Goal: Task Accomplishment & Management: Manage account settings

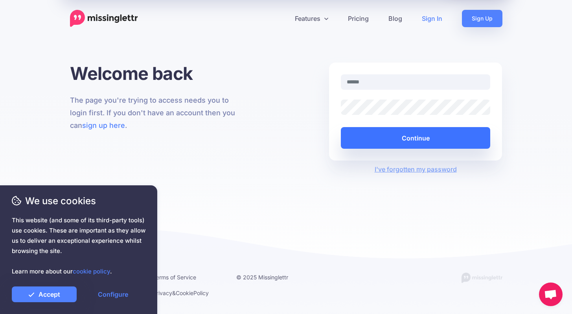
type input "**********"
click at [402, 138] on button "Continue" at bounding box center [416, 138] width 150 height 22
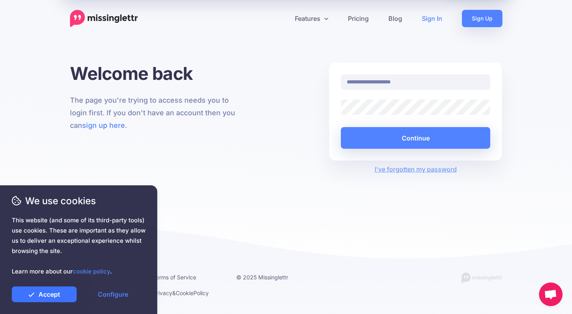
click at [55, 292] on link "Accept" at bounding box center [44, 294] width 65 height 16
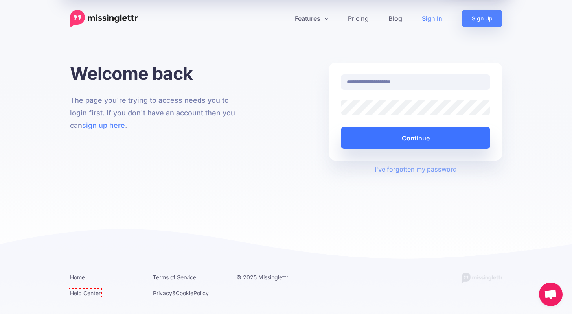
click at [400, 138] on button "Continue" at bounding box center [416, 138] width 150 height 22
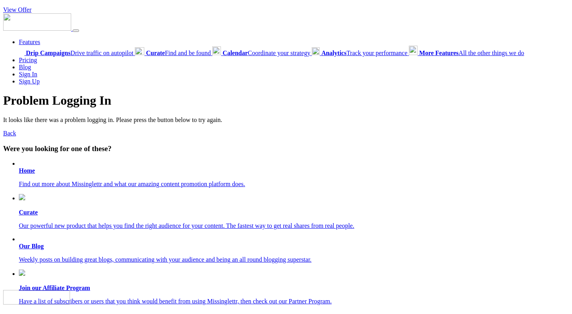
click at [28, 173] on b "Home" at bounding box center [27, 170] width 16 height 7
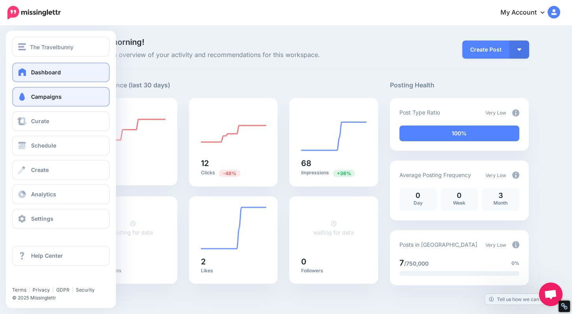
click at [28, 100] on link "Campaigns" at bounding box center [61, 97] width 98 height 20
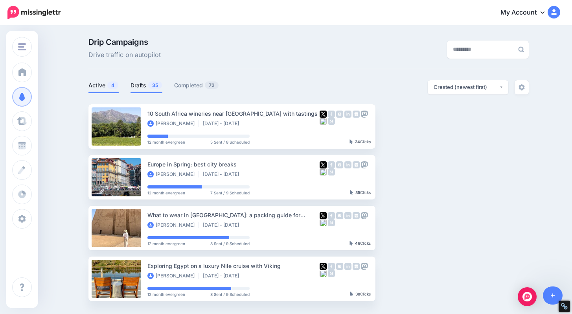
click at [142, 88] on link "Drafts 35" at bounding box center [147, 85] width 32 height 9
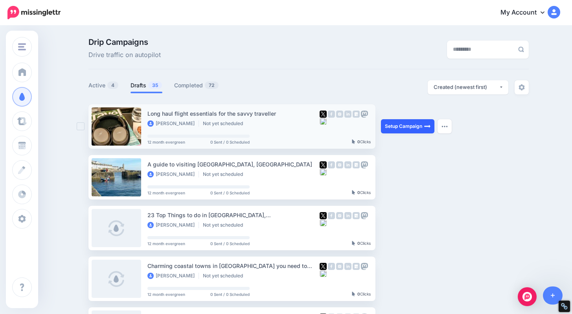
click at [407, 125] on link "Setup Campaign" at bounding box center [407, 126] width 53 height 14
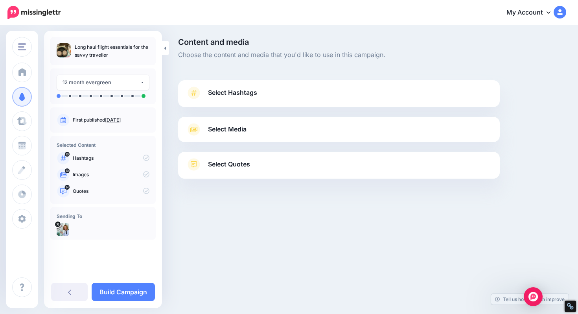
click at [549, 14] on icon at bounding box center [549, 12] width 4 height 6
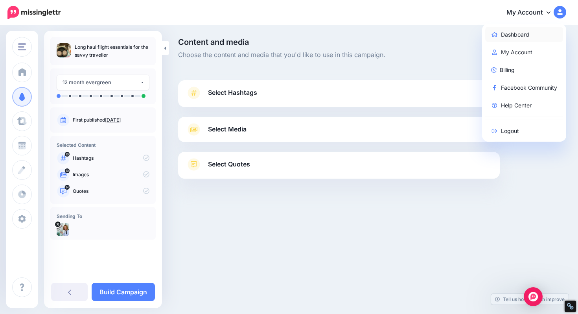
click at [508, 37] on link "Dashboard" at bounding box center [524, 34] width 78 height 15
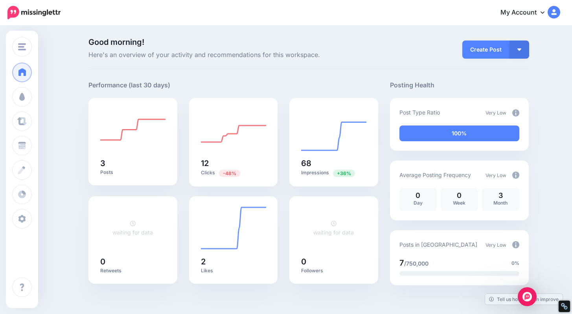
click at [558, 11] on img at bounding box center [554, 12] width 13 height 13
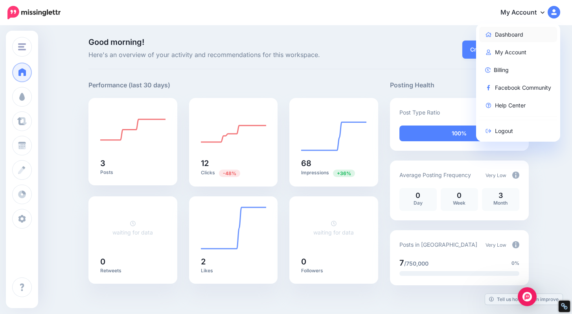
click at [512, 36] on link "Dashboard" at bounding box center [518, 34] width 78 height 15
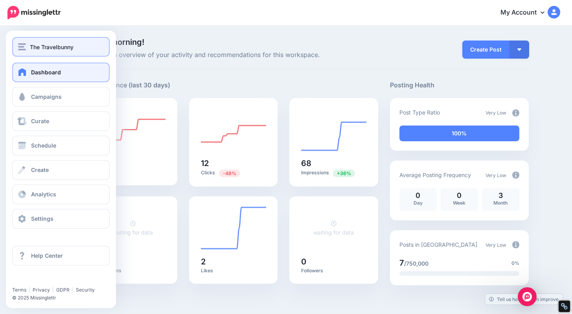
click at [19, 50] on img "button" at bounding box center [22, 46] width 8 height 7
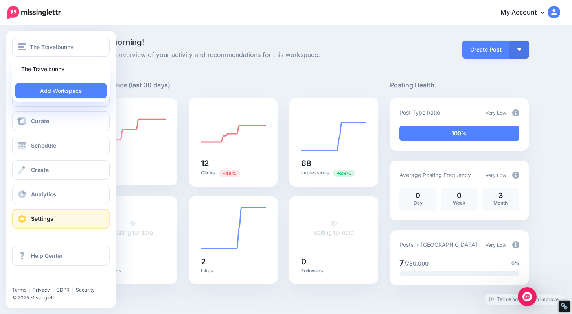
click at [34, 221] on span "Settings" at bounding box center [42, 218] width 22 height 7
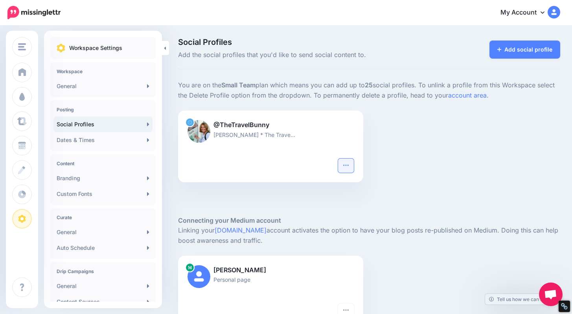
click at [347, 164] on icon "button" at bounding box center [345, 164] width 5 height 1
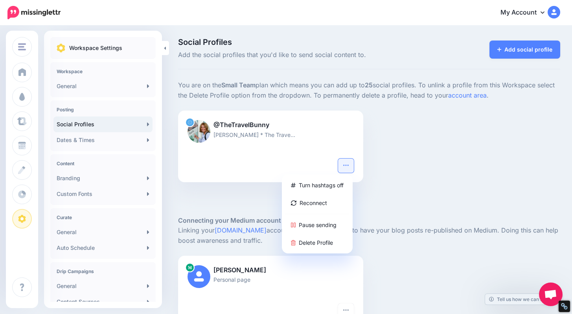
click at [249, 161] on div at bounding box center [271, 166] width 166 height 14
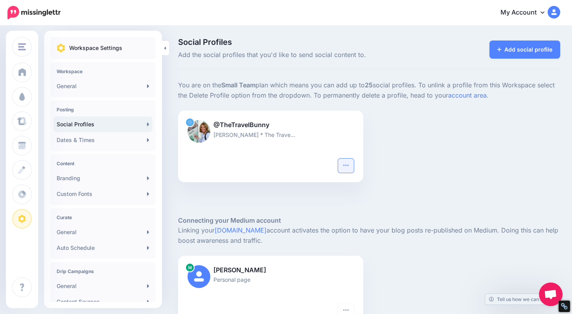
click at [349, 163] on icon "button" at bounding box center [346, 165] width 6 height 6
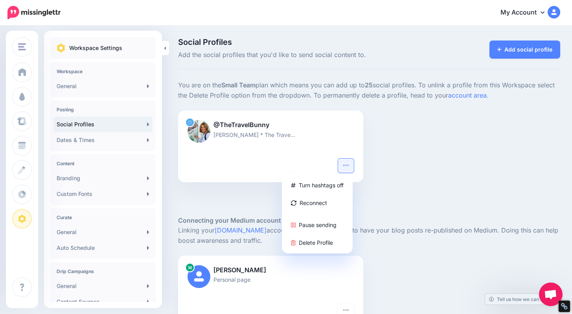
click at [437, 176] on div "@TheTravelBunny [PERSON_NAME] * The Trave… Turn hashtags off Reconnect Pause se…" at bounding box center [369, 151] width 394 height 81
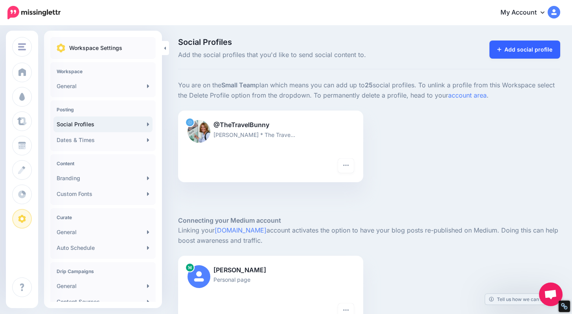
click at [529, 46] on link "Add social profile" at bounding box center [525, 50] width 71 height 18
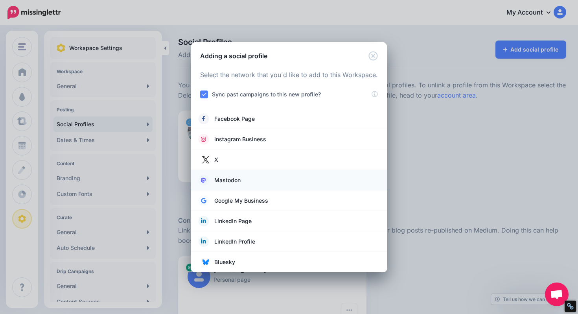
click at [232, 182] on span "Mastodon" at bounding box center [227, 179] width 26 height 9
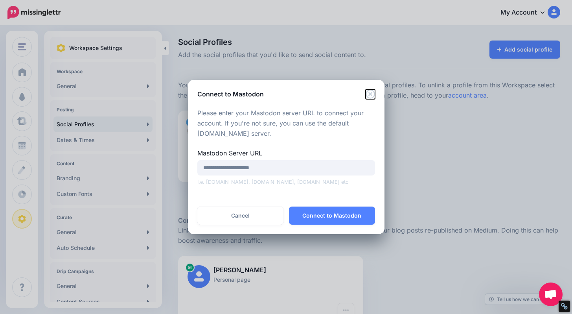
click at [373, 92] on icon "Close" at bounding box center [370, 93] width 9 height 9
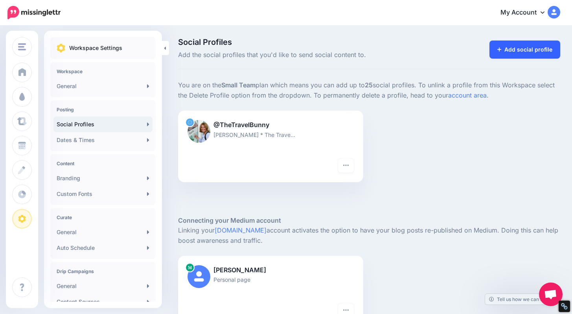
click at [545, 48] on link "Add social profile" at bounding box center [525, 50] width 71 height 18
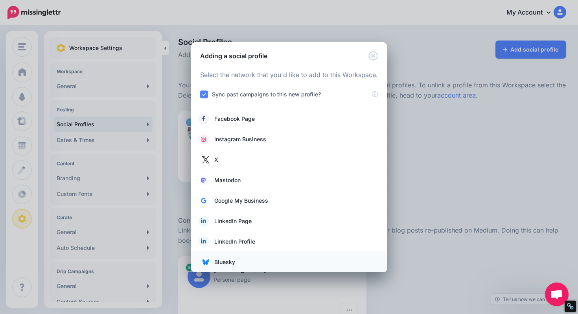
click at [247, 262] on link "Bluesky" at bounding box center [289, 261] width 181 height 11
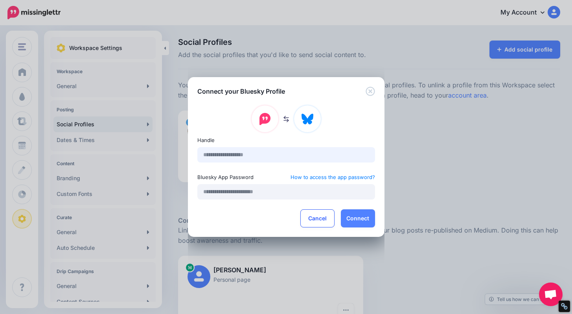
click at [284, 157] on input "text" at bounding box center [286, 154] width 178 height 15
type input "**********"
click at [272, 193] on input "text" at bounding box center [286, 191] width 178 height 15
click at [348, 177] on link "How to access the app password?" at bounding box center [333, 176] width 85 height 9
click at [239, 192] on input "text" at bounding box center [286, 191] width 178 height 15
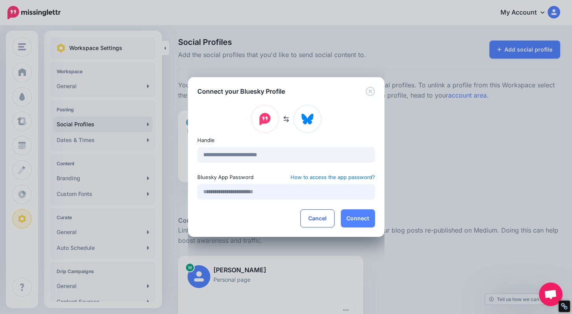
paste input "**********"
click at [365, 214] on button "Connect" at bounding box center [358, 218] width 34 height 18
click at [356, 218] on button "Connect" at bounding box center [358, 218] width 34 height 18
click at [348, 217] on button "Connect" at bounding box center [358, 218] width 34 height 18
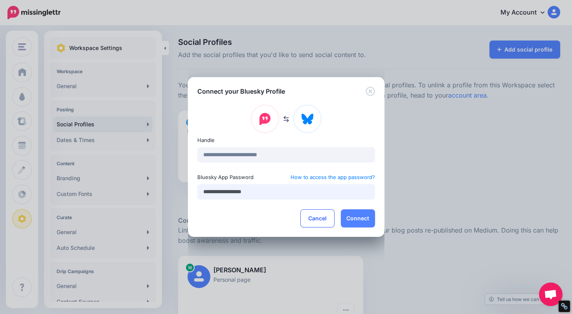
click at [329, 193] on input "**********" at bounding box center [286, 191] width 178 height 15
click at [356, 215] on button "Connect" at bounding box center [358, 218] width 34 height 18
click at [332, 178] on link "How to access the app password?" at bounding box center [333, 176] width 85 height 9
click at [360, 224] on button "Connect" at bounding box center [358, 218] width 34 height 18
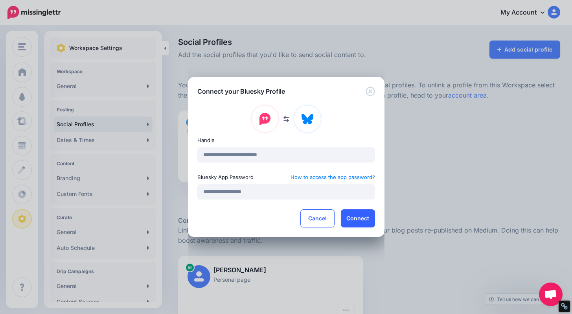
click at [363, 221] on button "Connect" at bounding box center [358, 218] width 34 height 18
click at [357, 214] on button "Connect" at bounding box center [358, 218] width 34 height 18
click at [315, 220] on button "Cancel" at bounding box center [318, 218] width 34 height 18
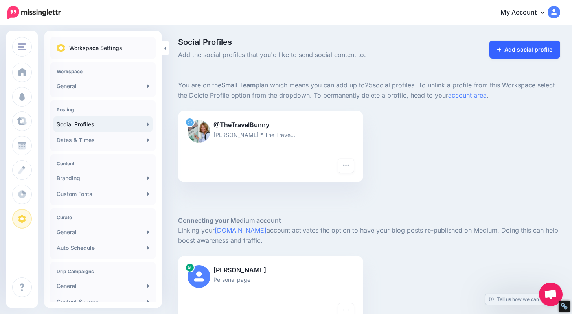
click at [538, 53] on link "Add social profile" at bounding box center [525, 50] width 71 height 18
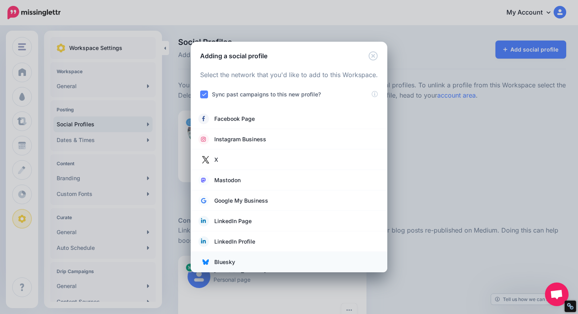
click at [233, 257] on span "Bluesky" at bounding box center [224, 261] width 21 height 9
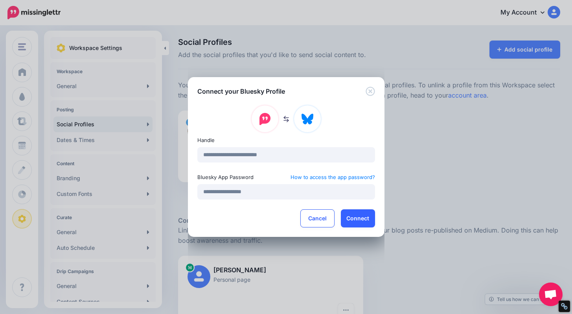
click at [361, 217] on button "Connect" at bounding box center [358, 218] width 34 height 18
drag, startPoint x: 264, startPoint y: 193, endPoint x: 196, endPoint y: 192, distance: 67.7
click at [196, 192] on div "**********" at bounding box center [286, 166] width 197 height 141
paste input "text"
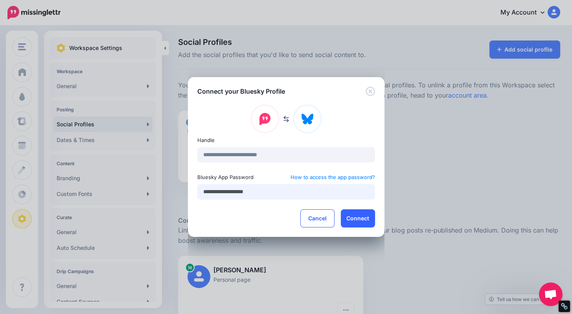
type input "**********"
click at [360, 218] on button "Connect" at bounding box center [358, 218] width 34 height 18
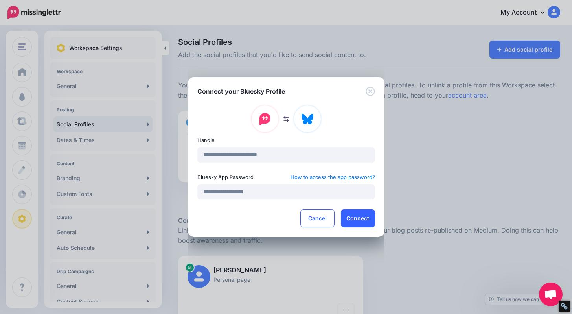
click at [360, 218] on button "Connect" at bounding box center [358, 218] width 34 height 18
click at [366, 214] on button "Connect" at bounding box center [358, 218] width 34 height 18
